Goal: Check status: Check status

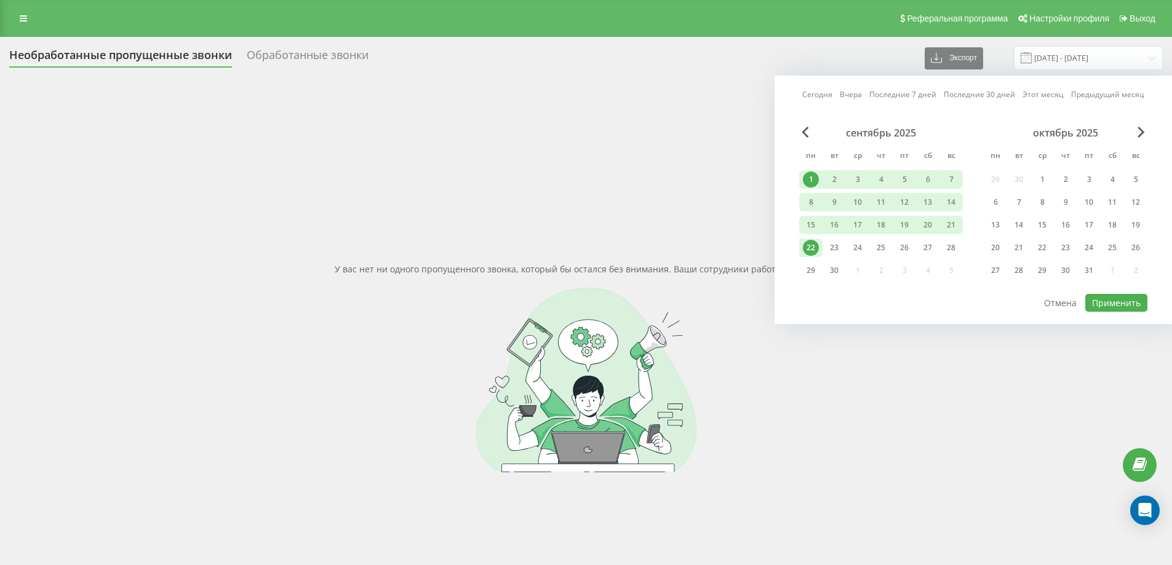
click at [810, 176] on div "1" at bounding box center [811, 180] width 16 height 16
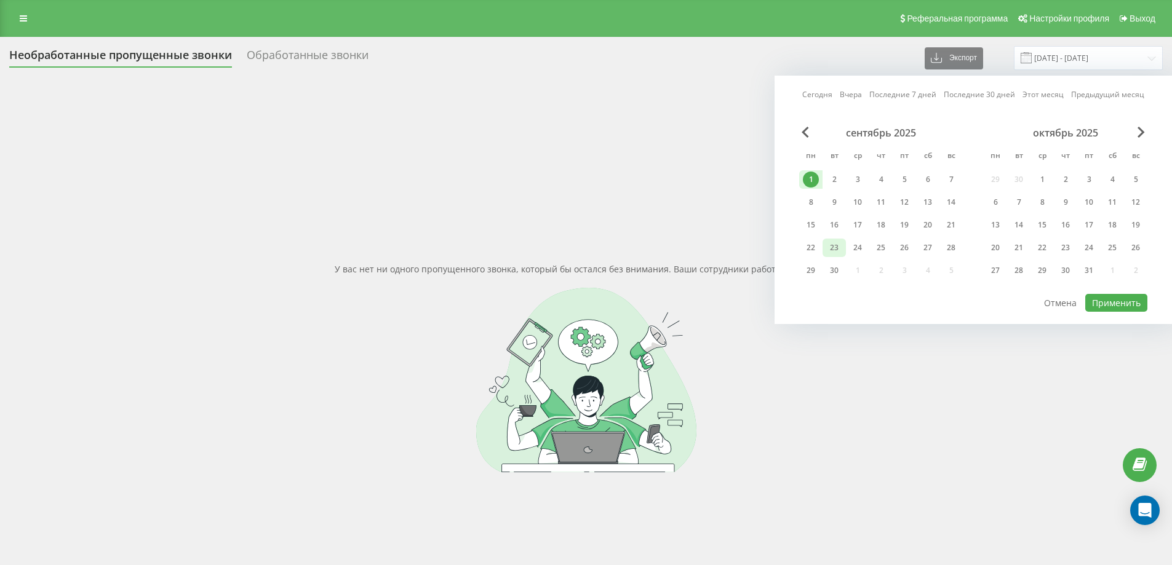
click at [835, 249] on div "23" at bounding box center [834, 248] width 16 height 16
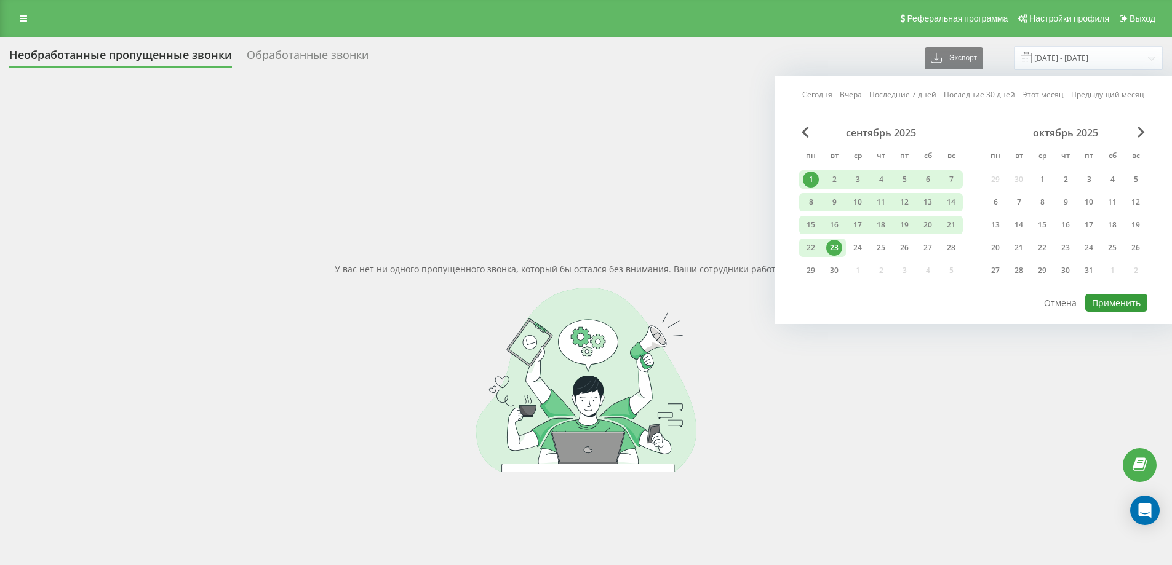
click at [1107, 300] on button "Применить" at bounding box center [1116, 303] width 62 height 18
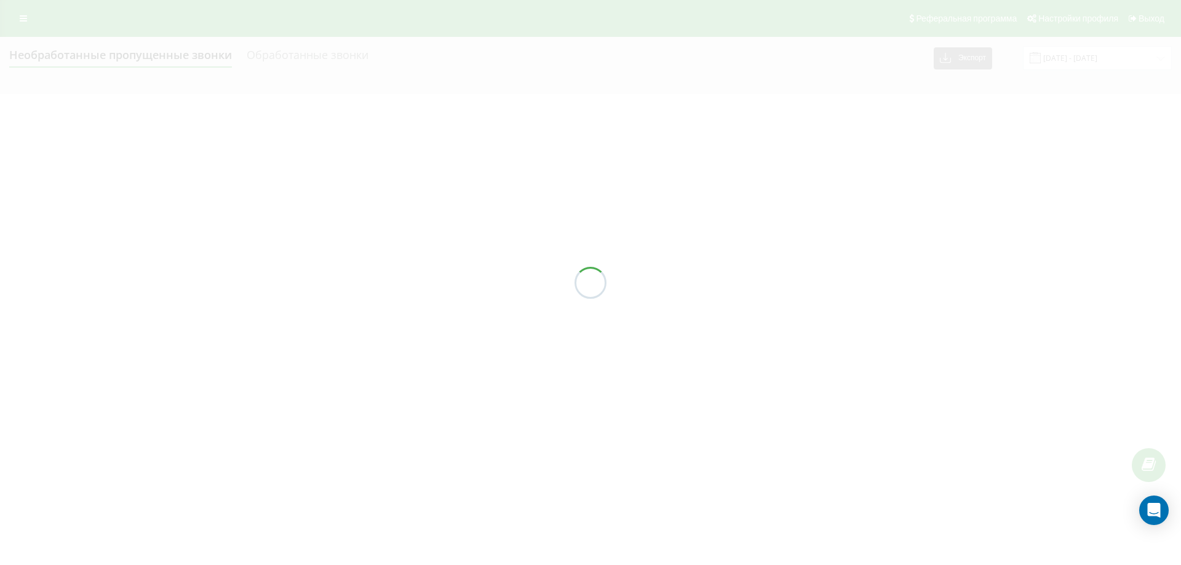
type input "[DATE] - [DATE]"
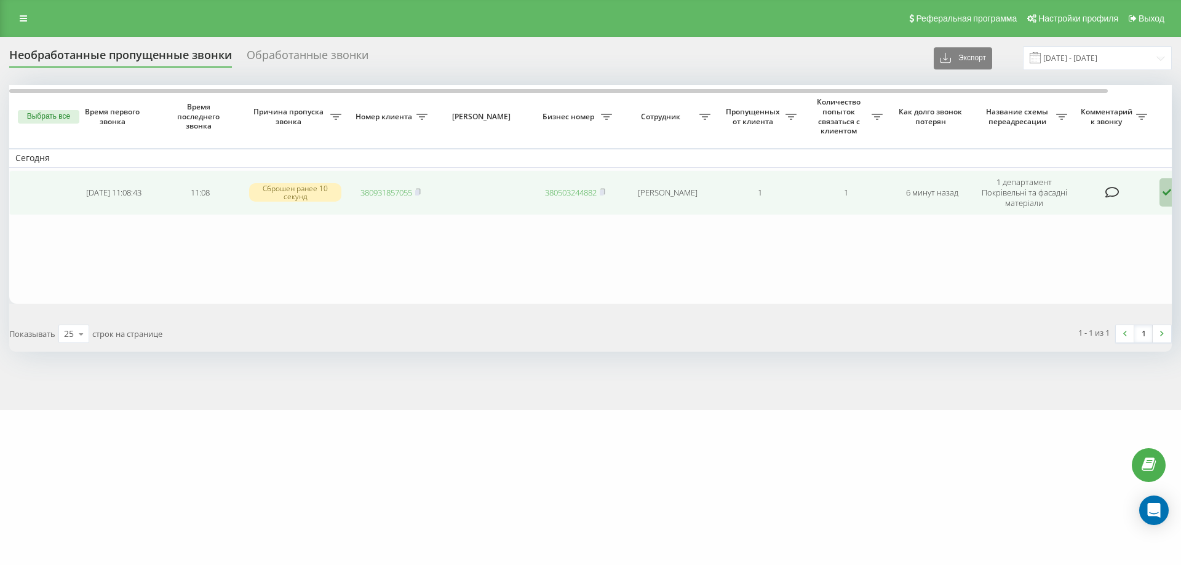
click at [1165, 189] on icon at bounding box center [1167, 192] width 15 height 28
click at [1123, 213] on div "Не удалось связаться" at bounding box center [1112, 218] width 236 height 22
